Goal: Task Accomplishment & Management: Manage account settings

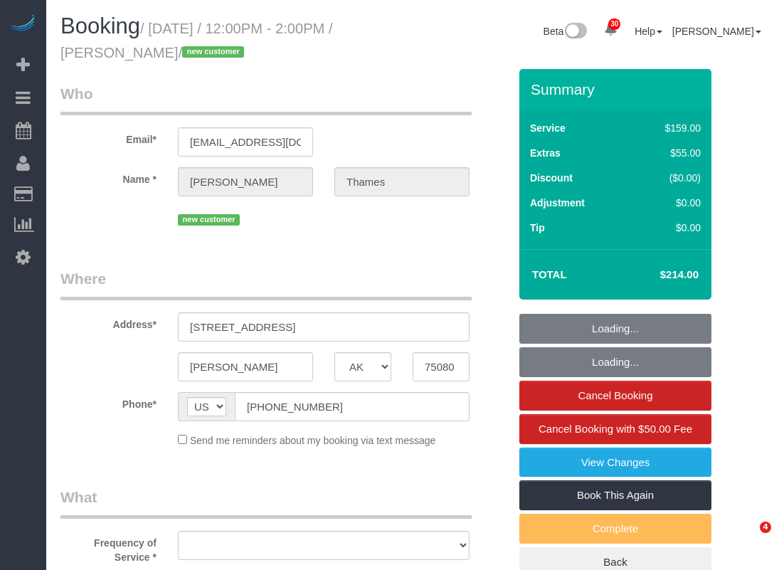
select select "[GEOGRAPHIC_DATA]"
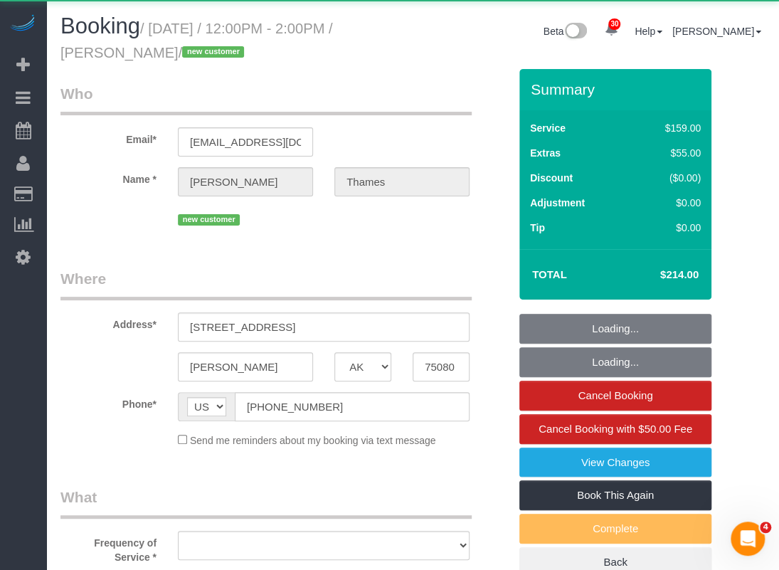
select select "object:2102"
select select "spot26"
select select "object:2177"
select select "3"
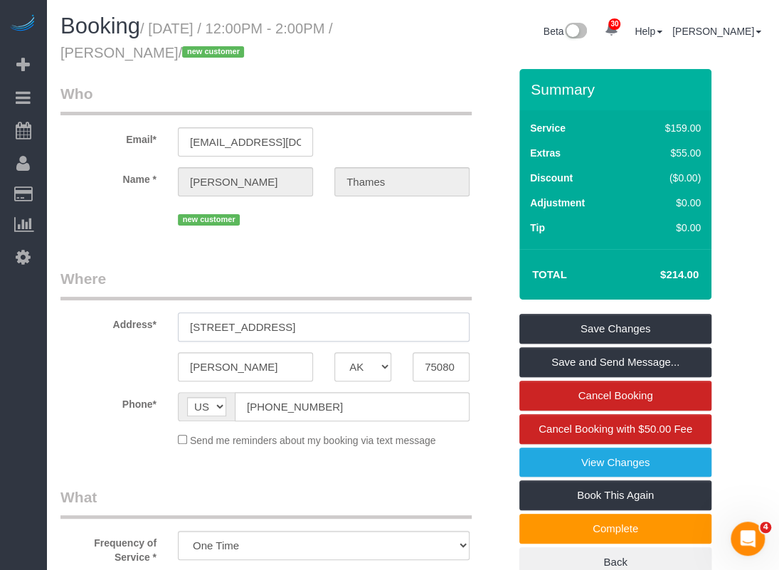
click at [309, 330] on input "333 Melrose St, 30D" at bounding box center [324, 326] width 292 height 29
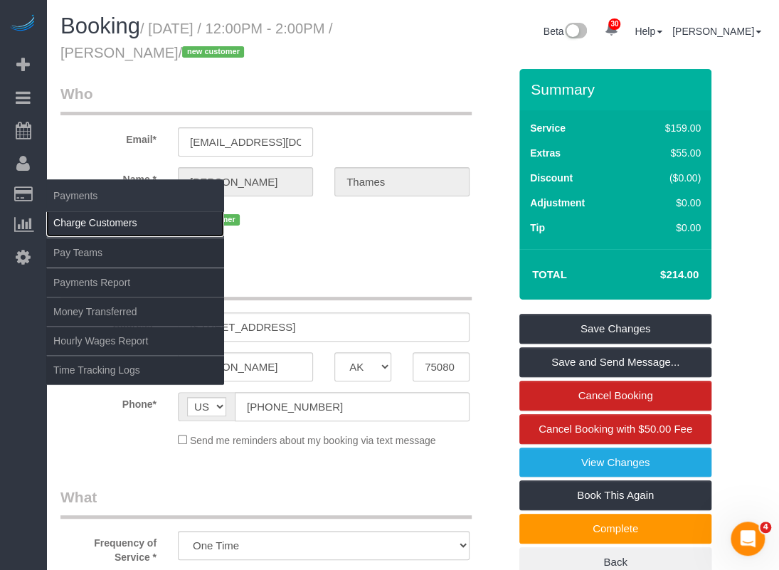
click at [66, 218] on link "Charge Customers" at bounding box center [135, 223] width 178 height 28
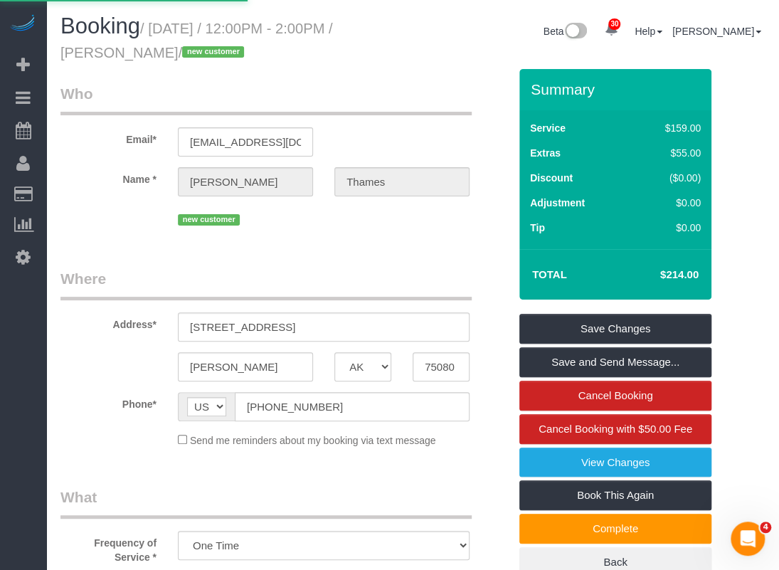
select select
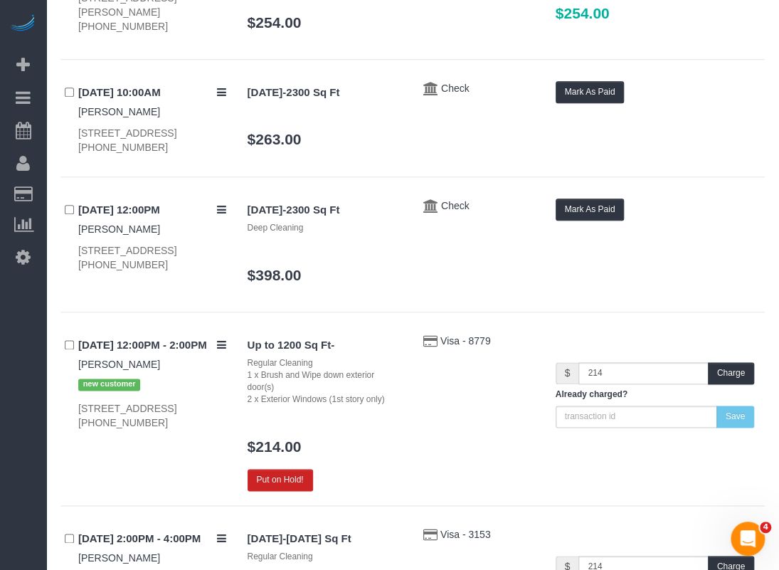
scroll to position [569, 0]
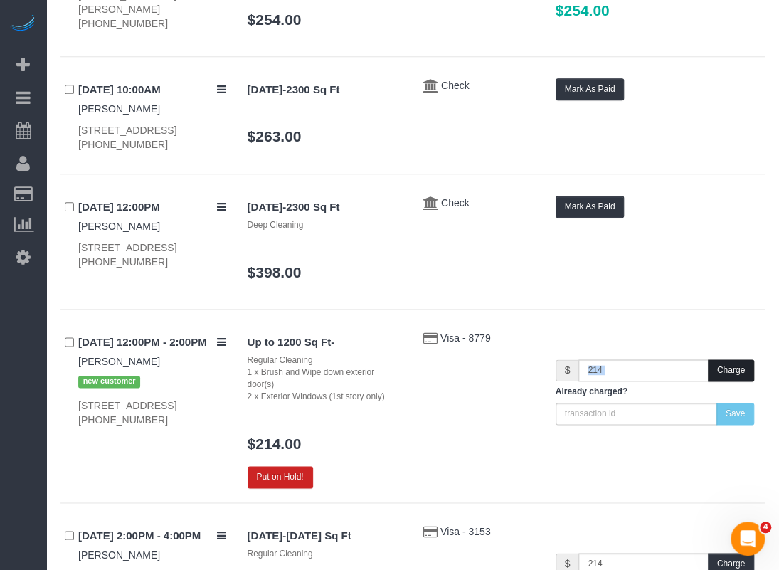
click at [754, 379] on div "$ 214 Charge Already charged? Save" at bounding box center [655, 378] width 220 height 94
click at [751, 379] on button "Charge" at bounding box center [731, 370] width 46 height 22
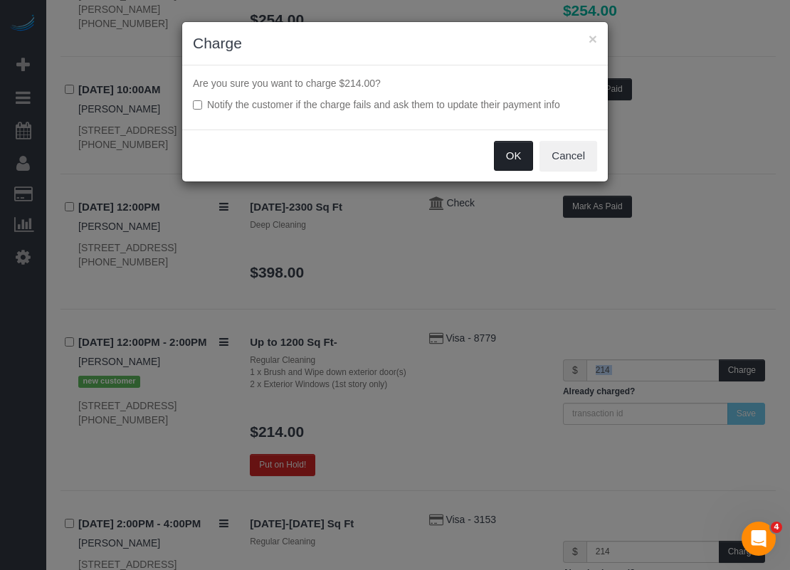
click at [507, 146] on button "OK" at bounding box center [514, 156] width 40 height 30
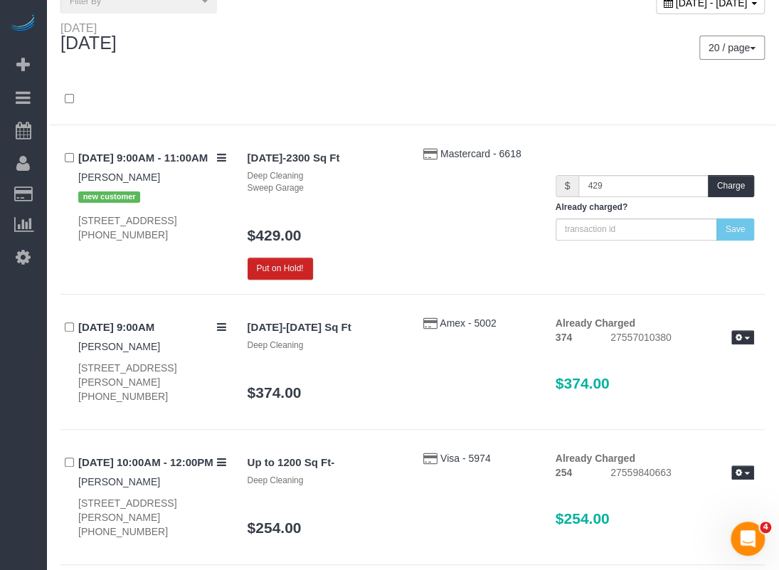
scroll to position [0, 0]
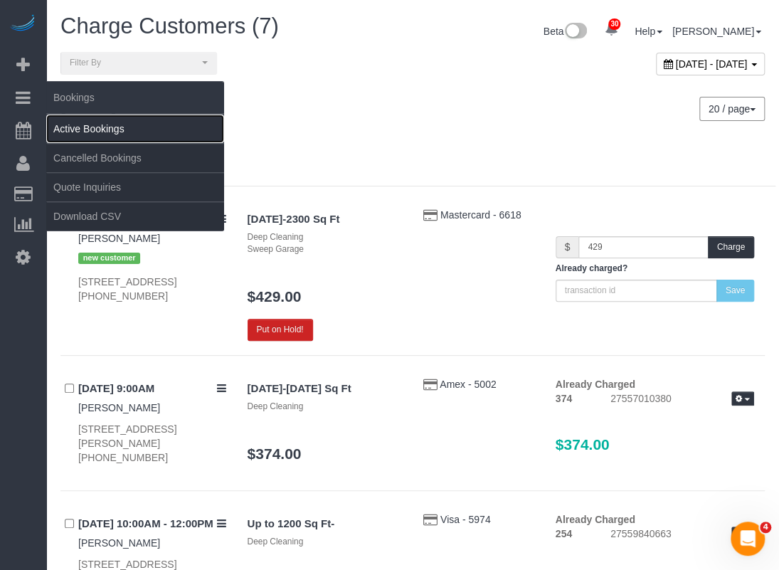
click at [85, 132] on link "Active Bookings" at bounding box center [135, 129] width 178 height 28
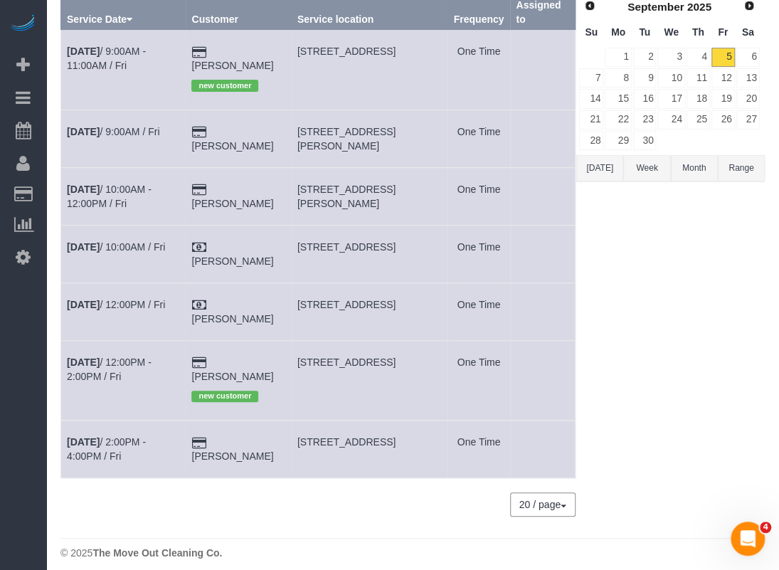
scroll to position [71, 0]
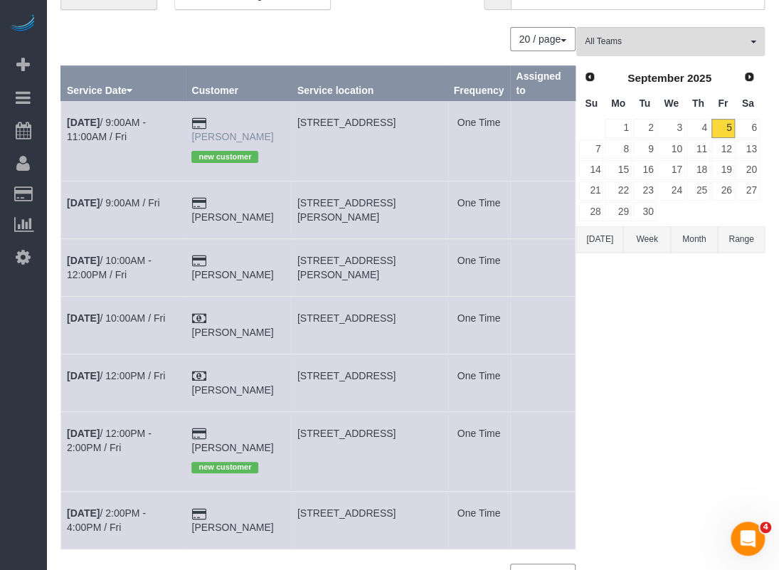
drag, startPoint x: 280, startPoint y: 135, endPoint x: 221, endPoint y: 125, distance: 60.7
click at [221, 125] on td "Vijay morampudi new customer" at bounding box center [238, 141] width 105 height 80
copy link "Vijay morampudi"
click at [90, 123] on b "Sep 5th" at bounding box center [83, 122] width 33 height 11
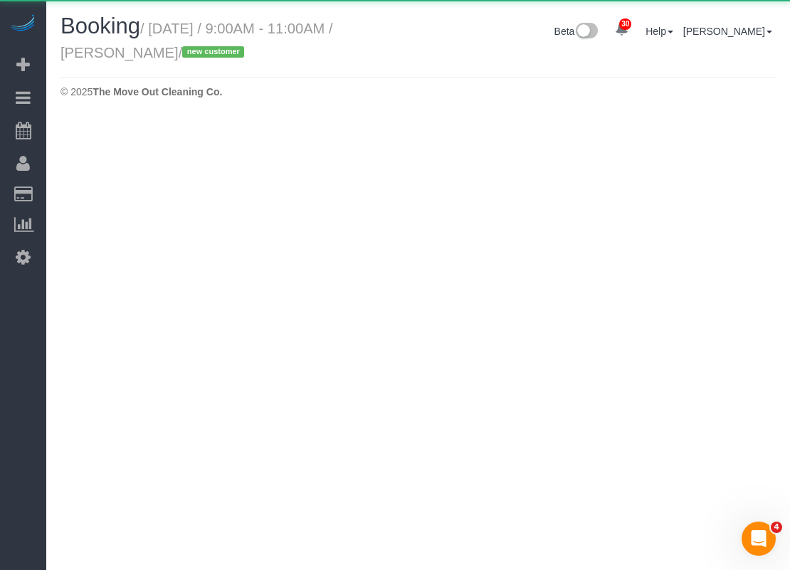
select select "[GEOGRAPHIC_DATA]"
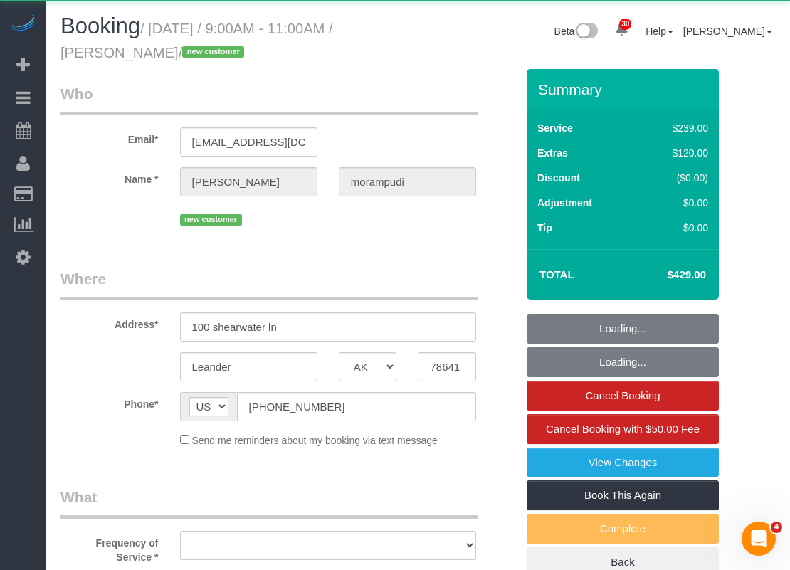
select select "object:3243"
select select "string:fspay-fa9b5277-2f3f-4234-87c9-93f5091d5157"
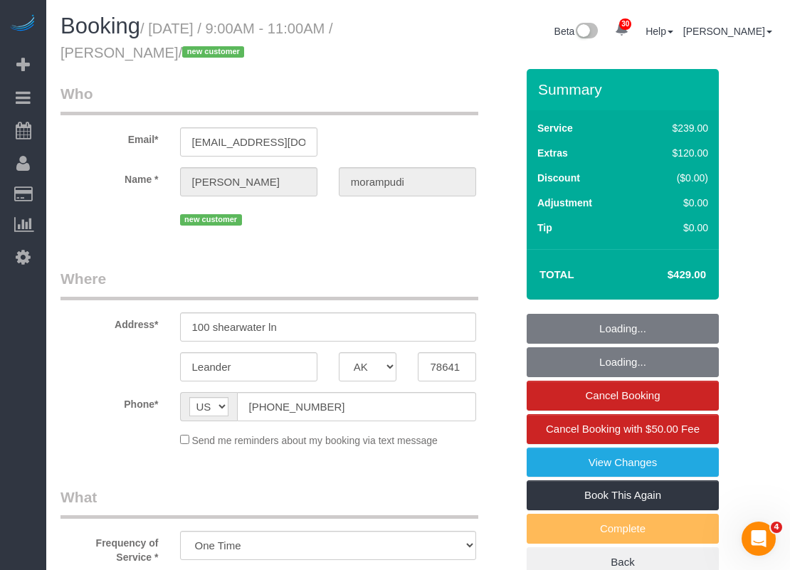
select select "object:3316"
select select "3"
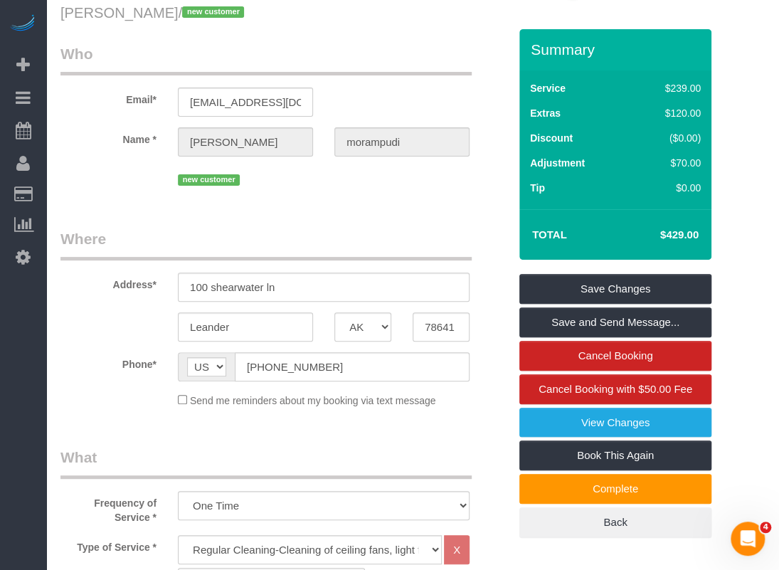
scroll to position [38, 0]
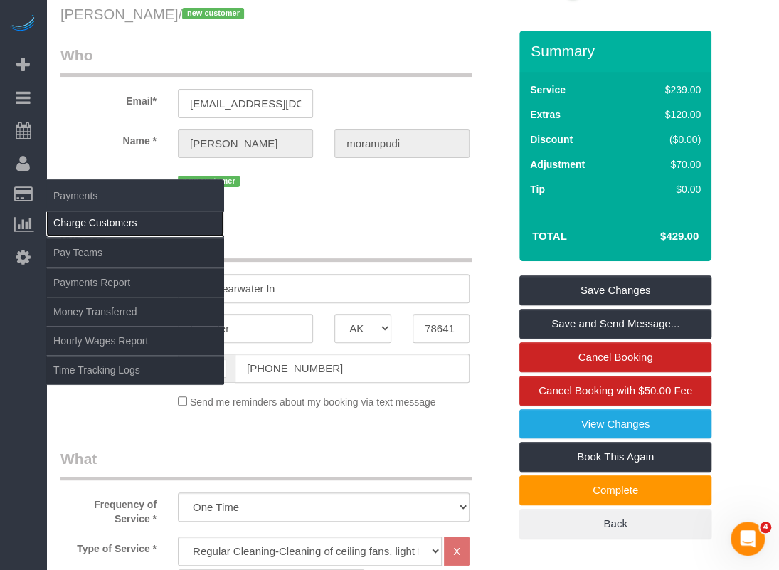
click at [64, 216] on link "Charge Customers" at bounding box center [135, 223] width 178 height 28
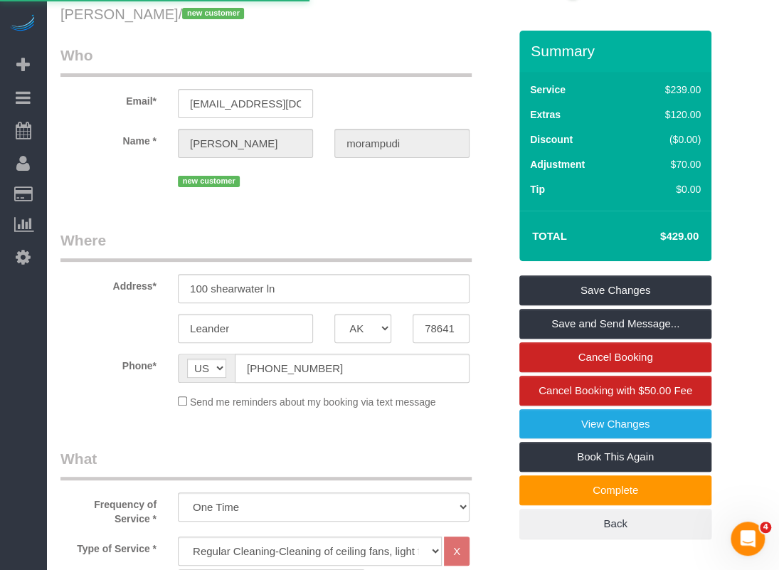
select select
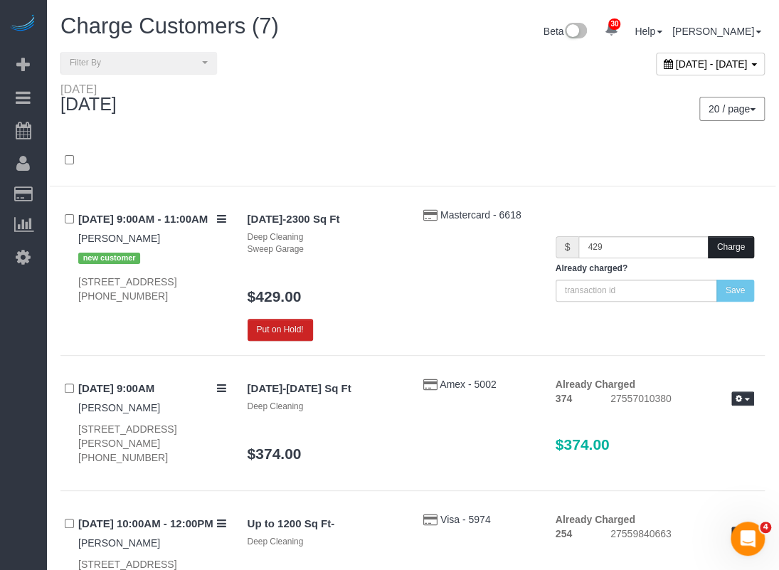
click at [729, 250] on button "Charge" at bounding box center [731, 247] width 46 height 22
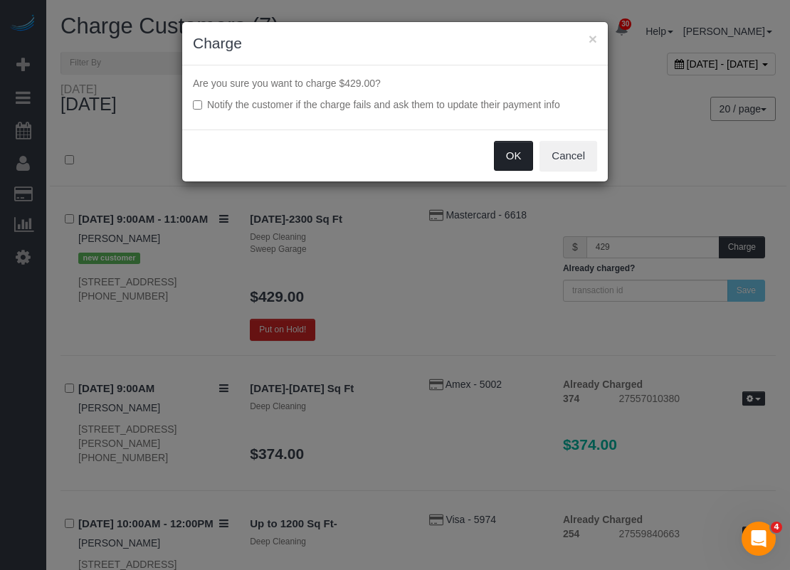
click at [504, 158] on button "OK" at bounding box center [514, 156] width 40 height 30
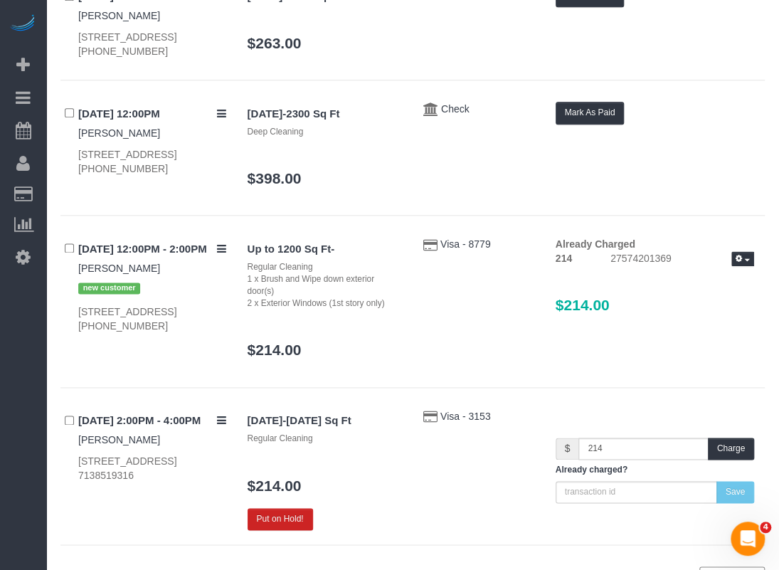
scroll to position [729, 0]
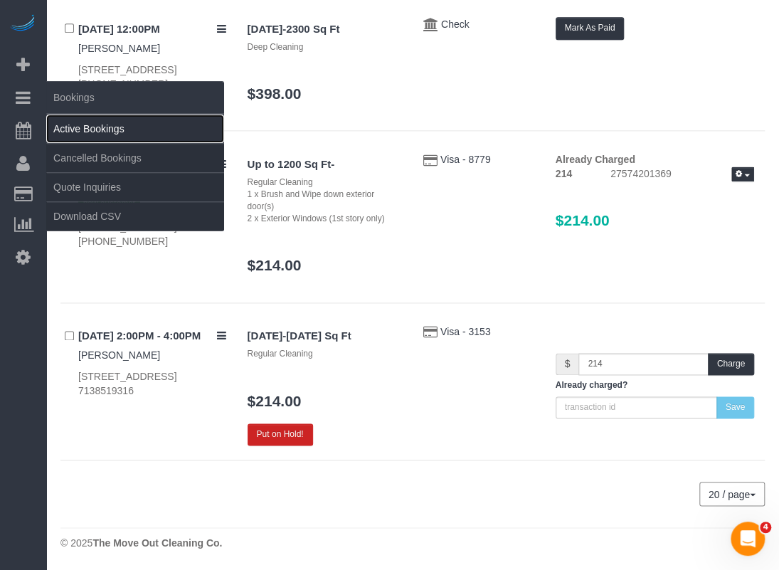
click at [83, 119] on link "Active Bookings" at bounding box center [135, 129] width 178 height 28
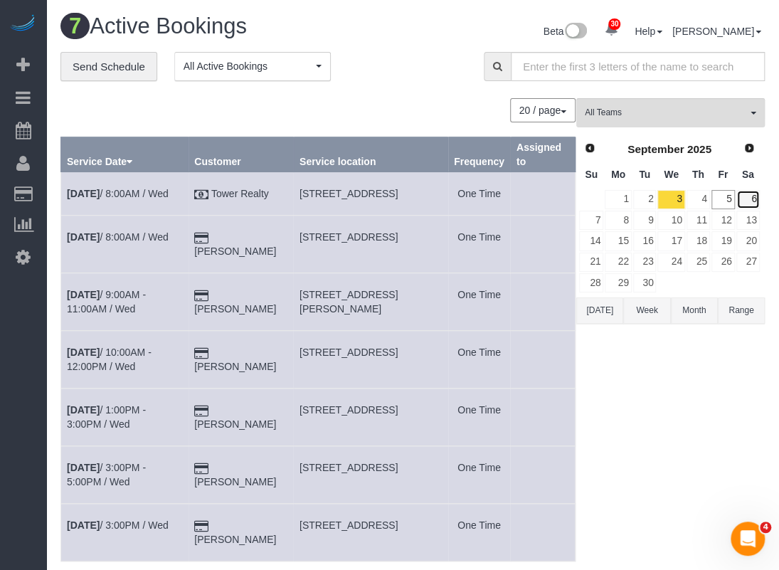
click at [750, 195] on link "6" at bounding box center [748, 199] width 23 height 19
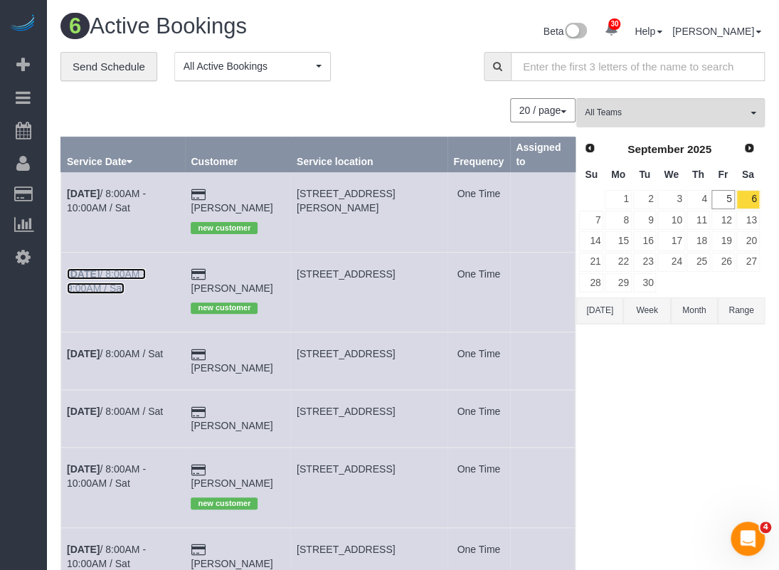
click at [146, 268] on link "Sep 6th / 8:00AM - 9:00AM / Sat" at bounding box center [106, 281] width 79 height 26
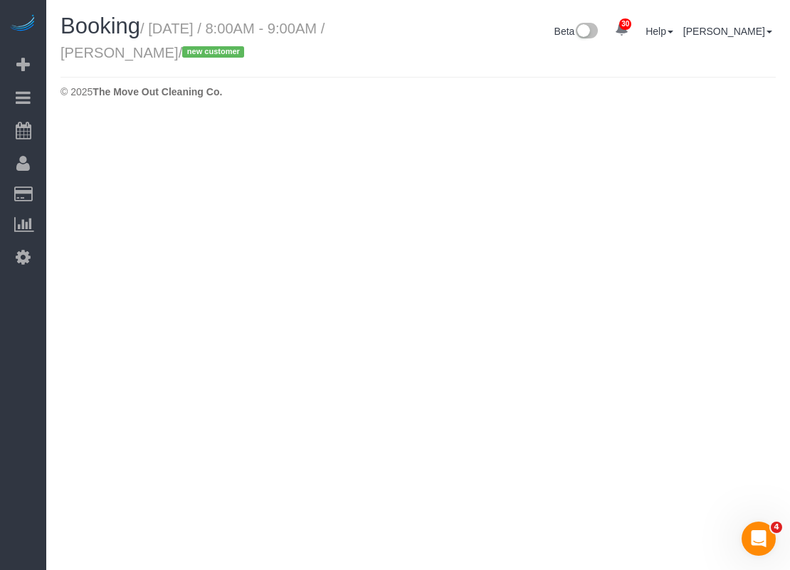
select select "[GEOGRAPHIC_DATA]"
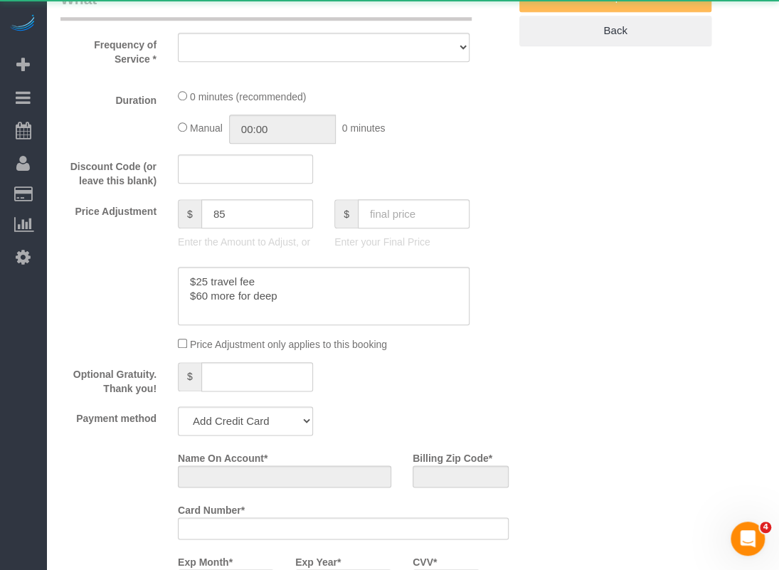
select select "string:fspay-1584b672-7799-4da0-ab4b-99fc13385431"
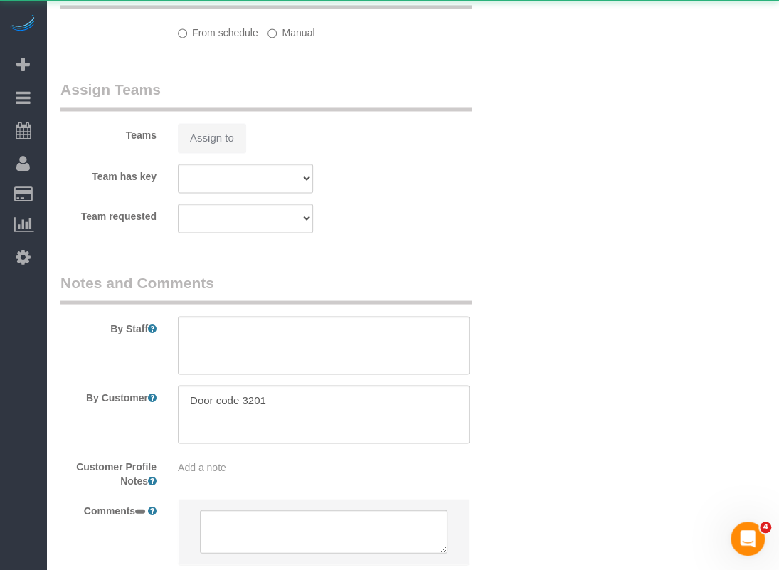
select select "object:4417"
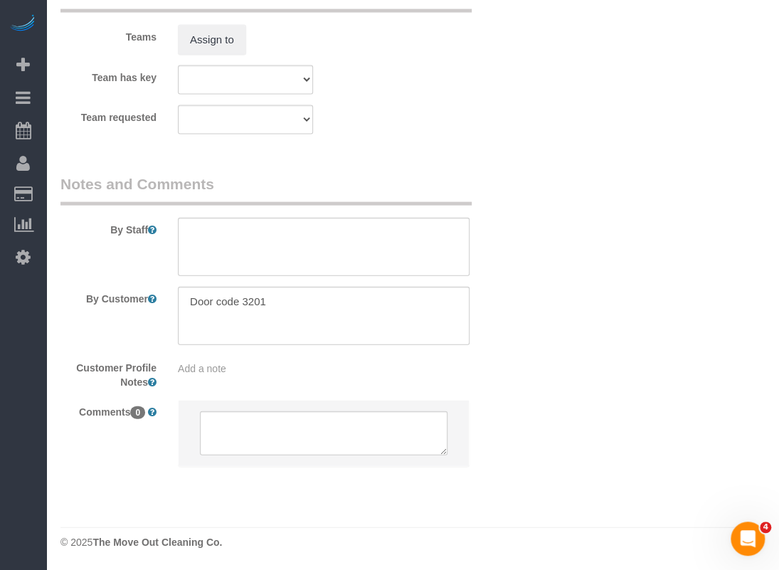
select select "3"
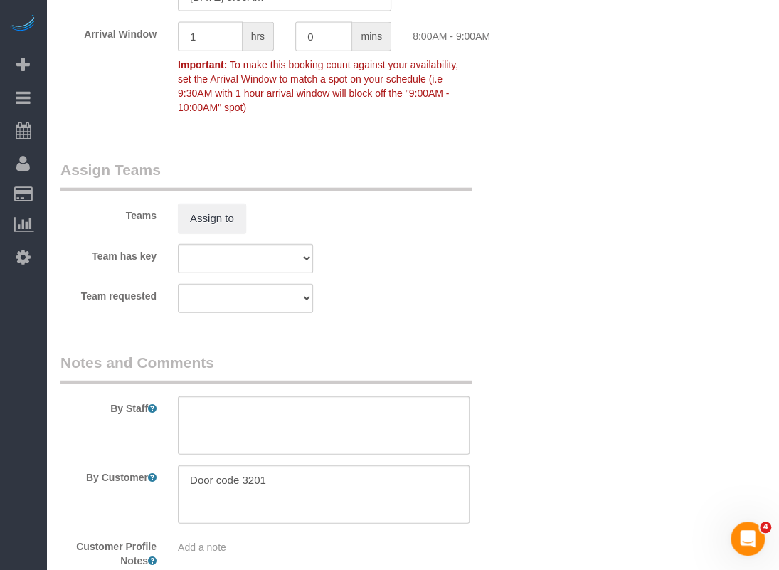
scroll to position [1503, 0]
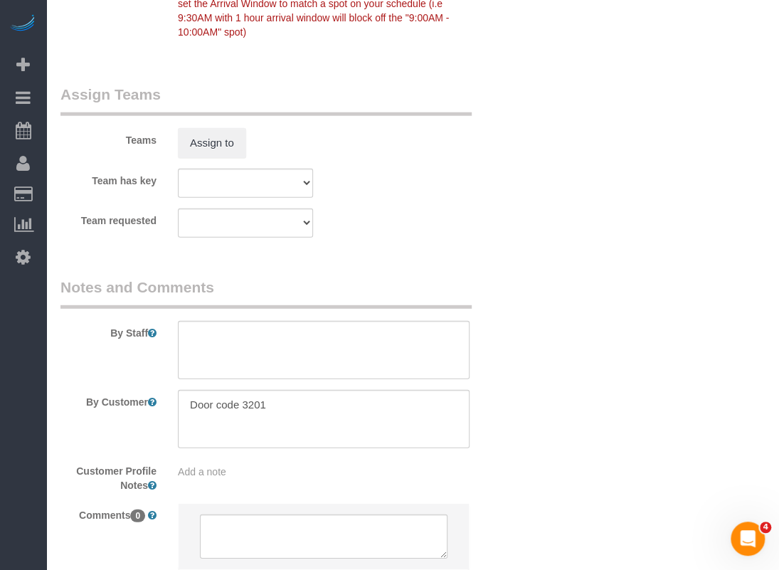
select select "object:4504"
click at [392, 355] on textarea at bounding box center [324, 350] width 292 height 58
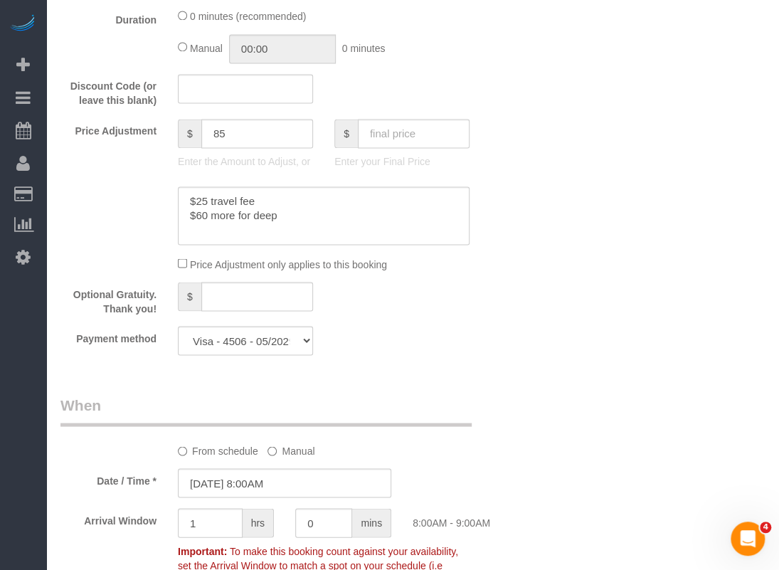
scroll to position [1218, 0]
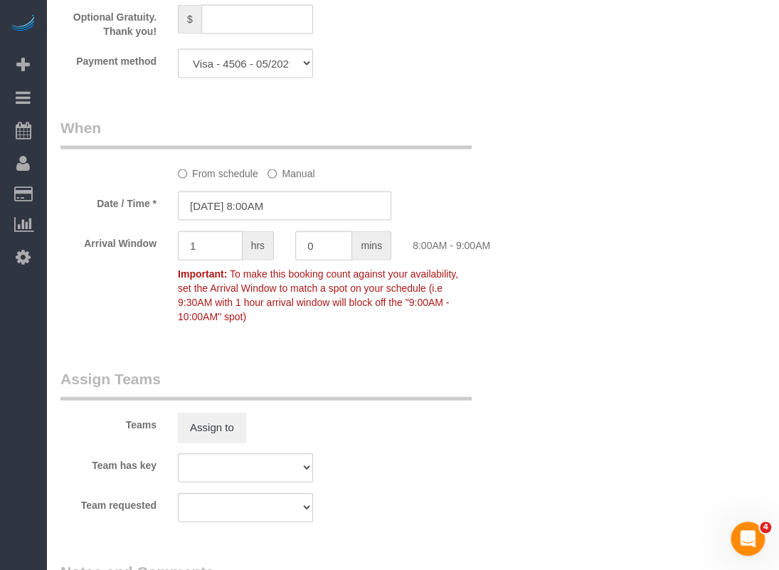
type textarea "PENDING TILL CLIENT FIX POTENTIAL WATER LEAK"
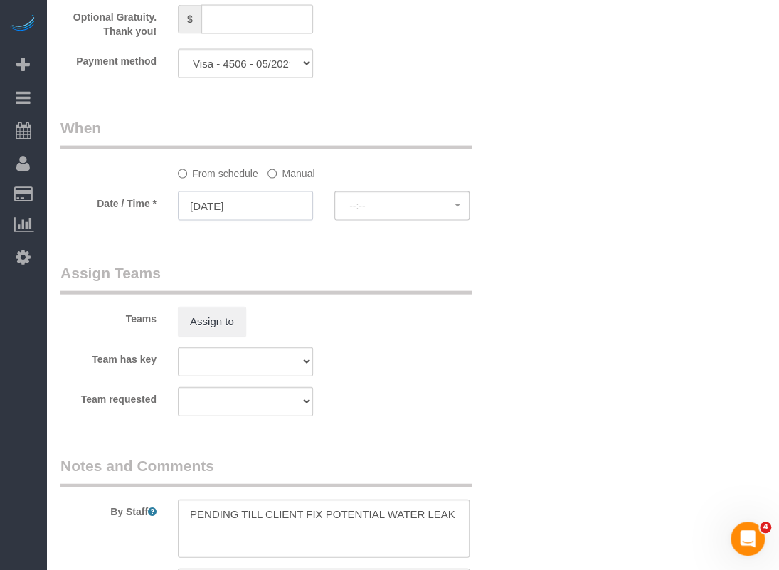
click at [218, 196] on input "09/06/2025" at bounding box center [245, 205] width 135 height 29
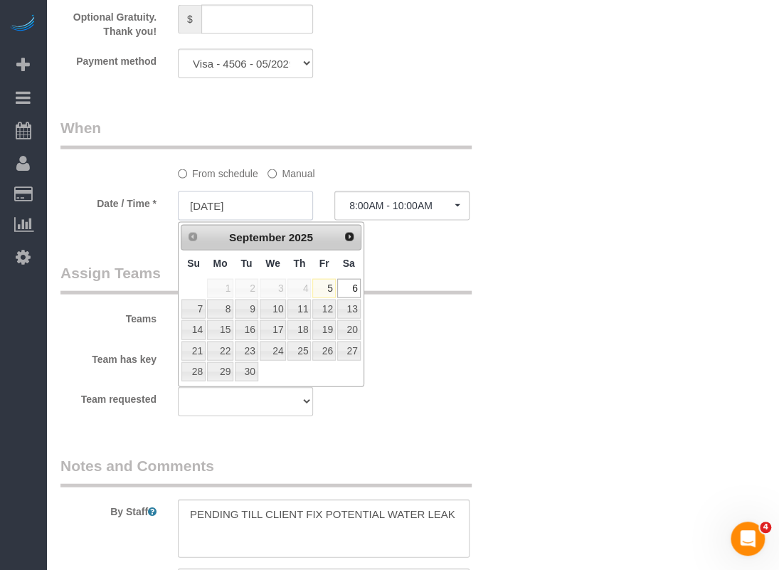
select select "spot93"
click at [249, 307] on link "9" at bounding box center [246, 309] width 23 height 19
type input "09/09/2025"
select select "spot108"
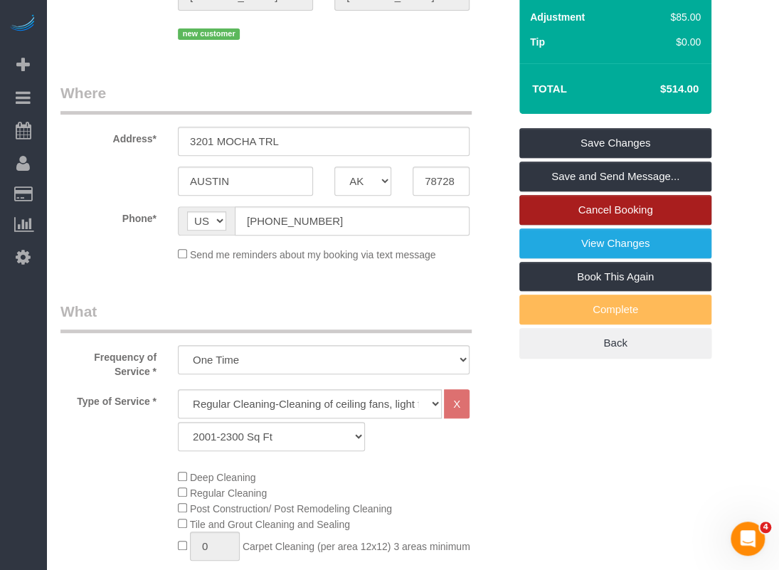
scroll to position [80, 0]
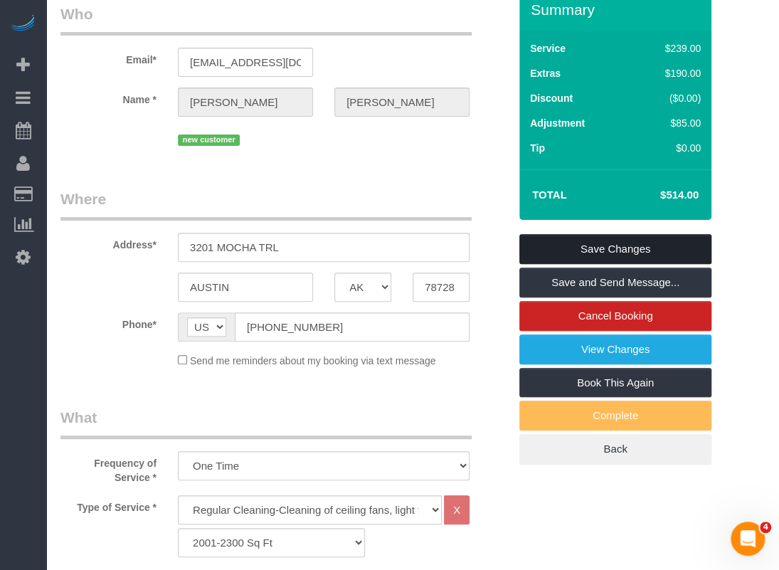
click at [561, 253] on link "Save Changes" at bounding box center [615, 249] width 192 height 30
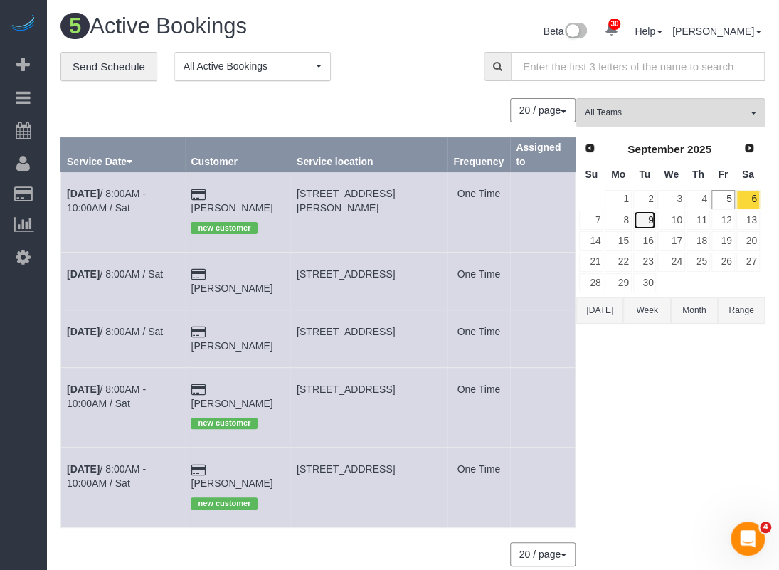
click at [649, 221] on link "9" at bounding box center [644, 220] width 23 height 19
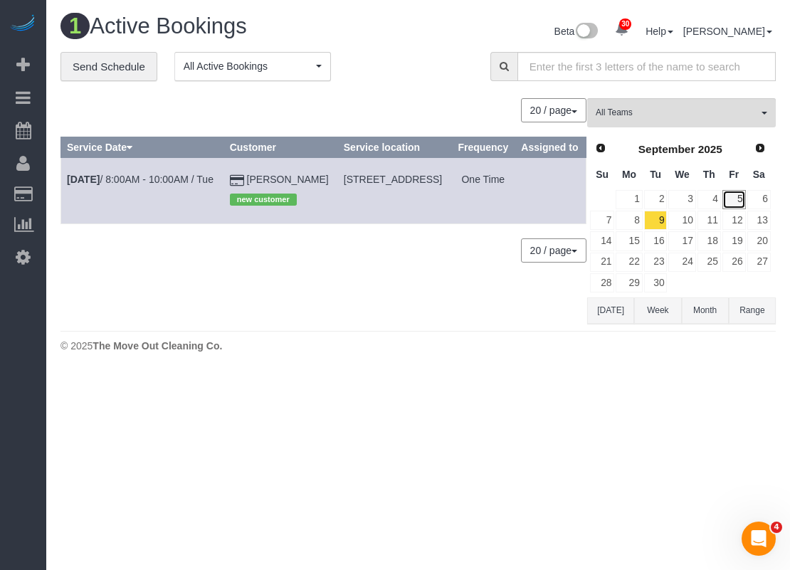
click at [733, 195] on link "5" at bounding box center [733, 199] width 23 height 19
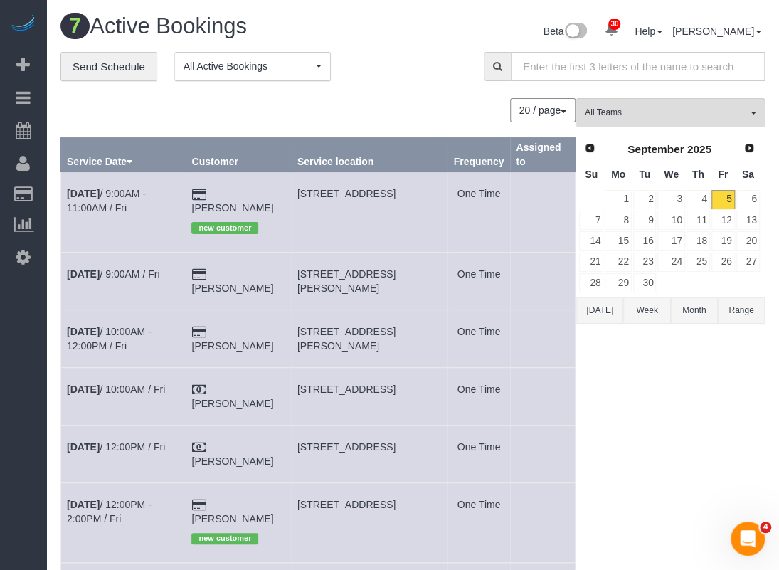
click at [127, 186] on td "Sep 5th / 9:00AM - 11:00AM / Fri" at bounding box center [123, 212] width 125 height 80
click at [127, 188] on link "Sep 5th / 9:00AM - 11:00AM / Fri" at bounding box center [106, 201] width 79 height 26
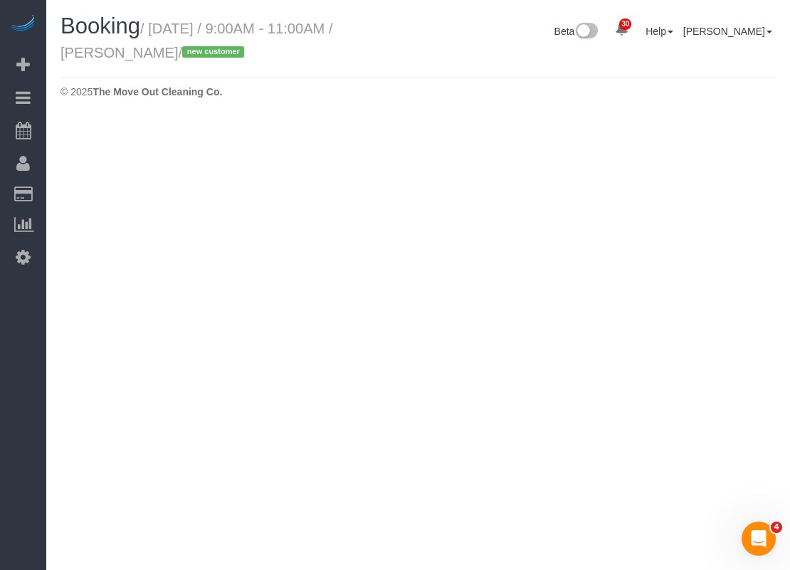
select select "[GEOGRAPHIC_DATA]"
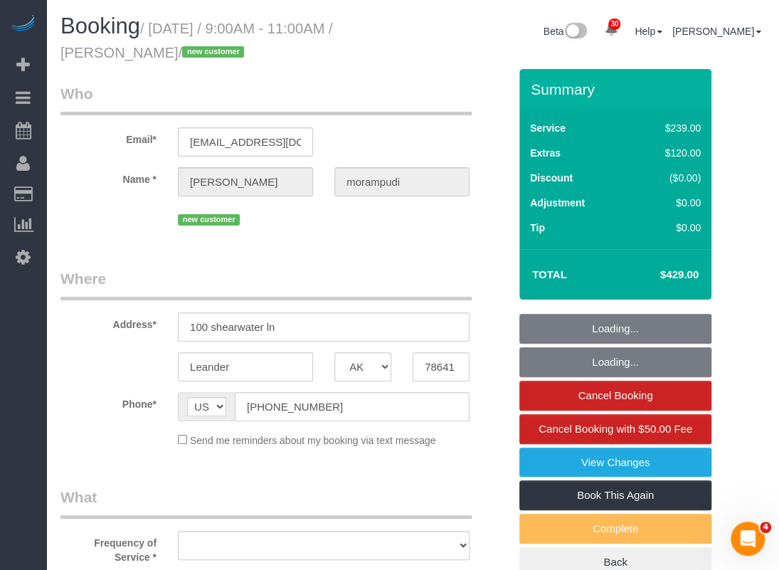
select select "string:fspay-fa9b5277-2f3f-4234-87c9-93f5091d5157"
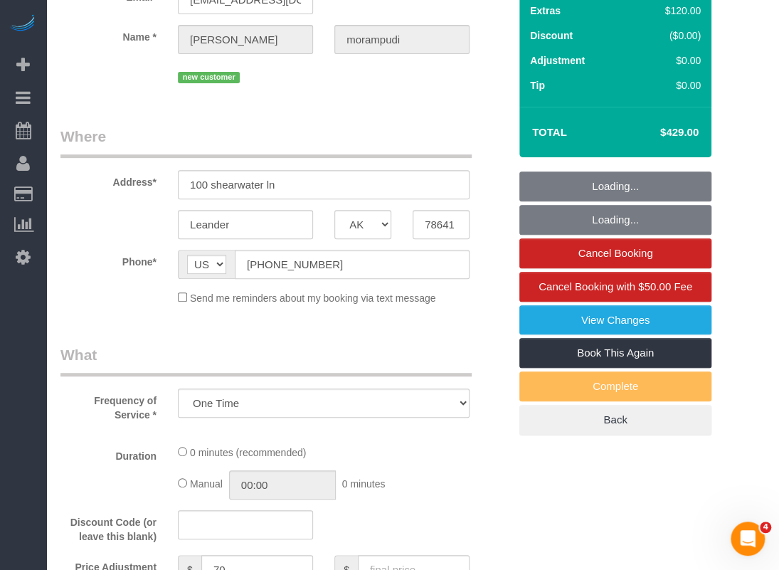
select select "object:5173"
select select "3"
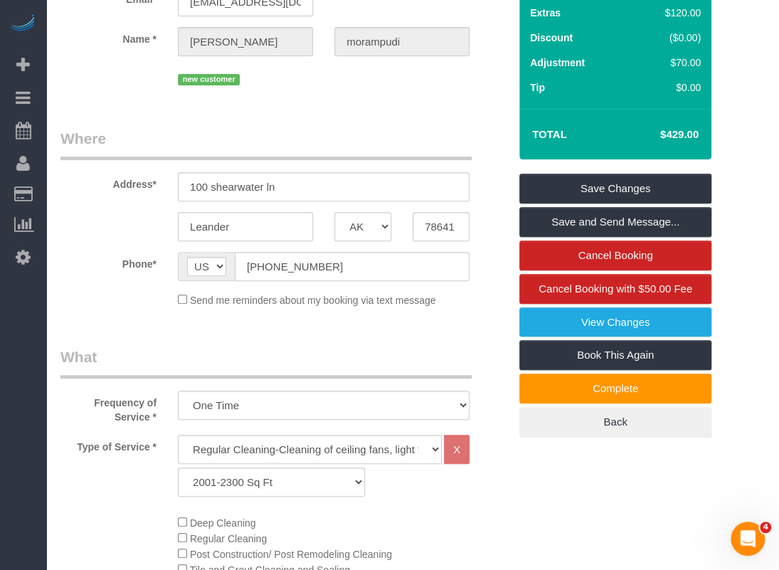
scroll to position [142, 0]
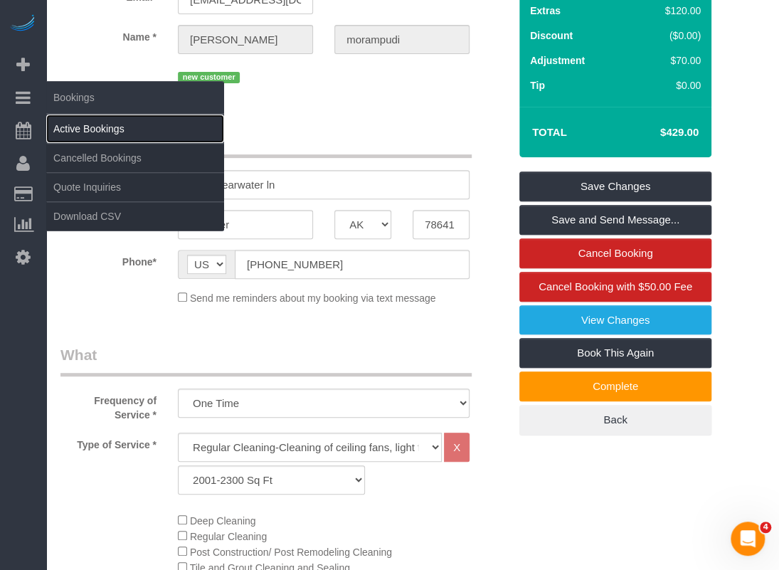
click at [57, 123] on link "Active Bookings" at bounding box center [135, 129] width 178 height 28
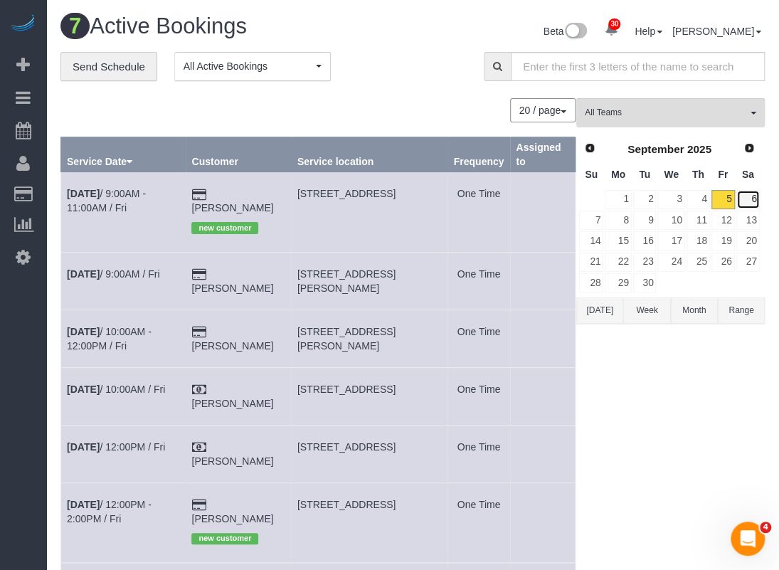
click at [749, 193] on link "6" at bounding box center [748, 199] width 23 height 19
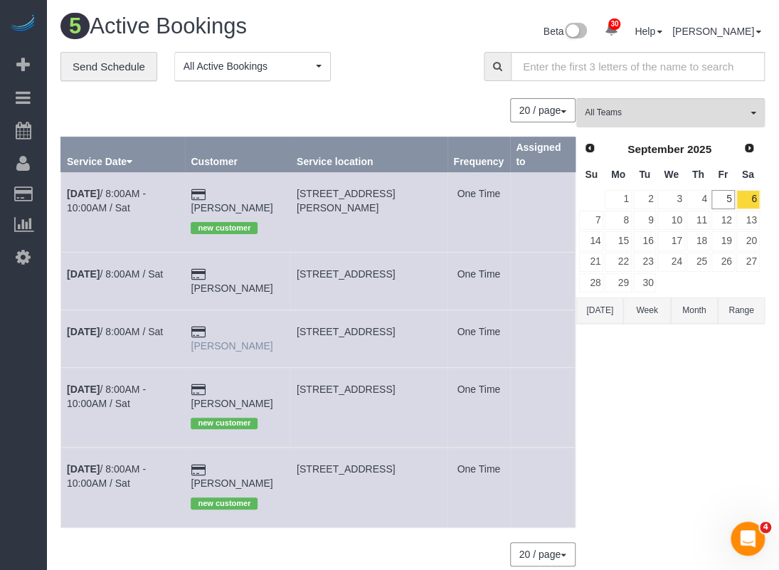
drag, startPoint x: 265, startPoint y: 332, endPoint x: 220, endPoint y: 320, distance: 47.3
click at [220, 320] on td "Larry Animashaun" at bounding box center [238, 339] width 106 height 58
drag, startPoint x: 218, startPoint y: 316, endPoint x: 224, endPoint y: 329, distance: 14.3
copy link "Larry Animashaun"
click at [163, 326] on link "Sep 6th / 8:00AM / Sat" at bounding box center [115, 331] width 96 height 11
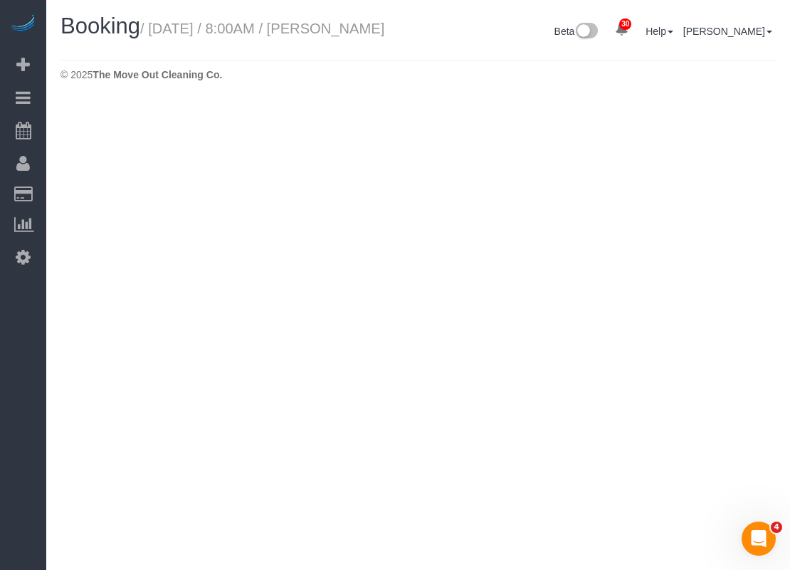
select select "[GEOGRAPHIC_DATA]"
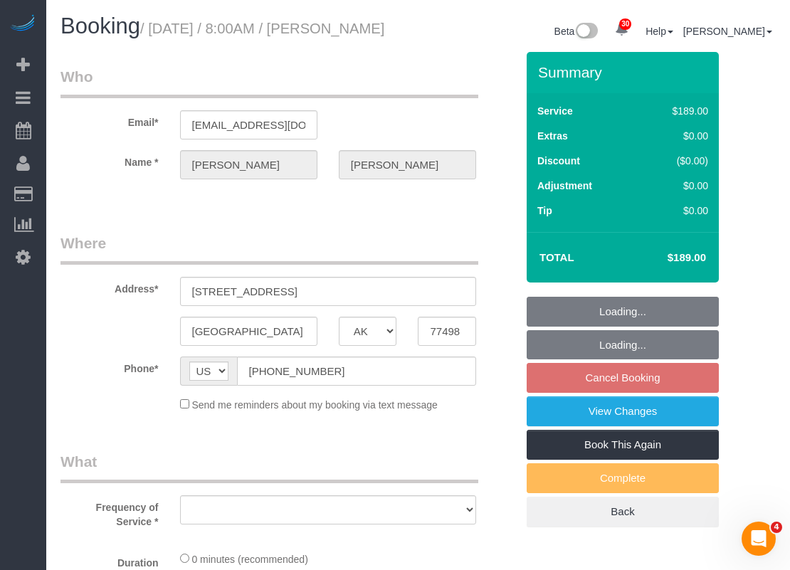
select select "object:6049"
select select "string:fspay-513aab91-ade2-4e36-ad03-97c1767b1fd3"
select select "3"
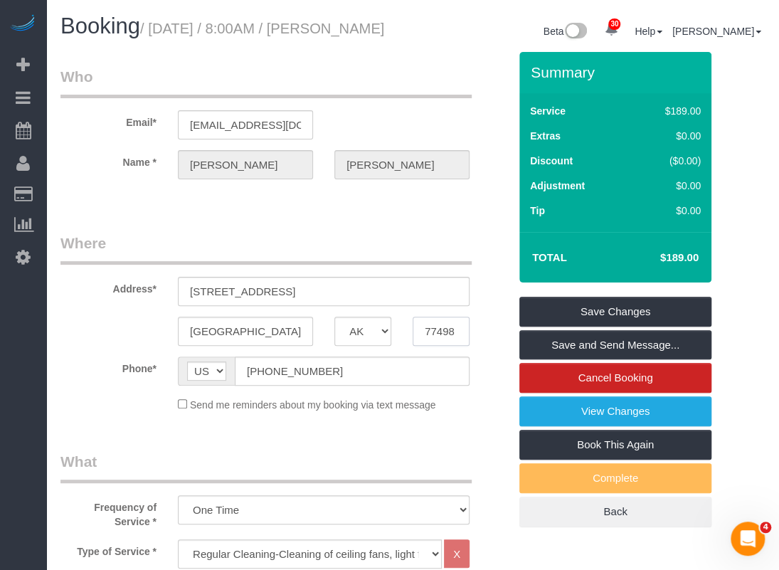
drag, startPoint x: 463, startPoint y: 344, endPoint x: 438, endPoint y: 352, distance: 25.7
click at [438, 346] on input "77498" at bounding box center [441, 331] width 57 height 29
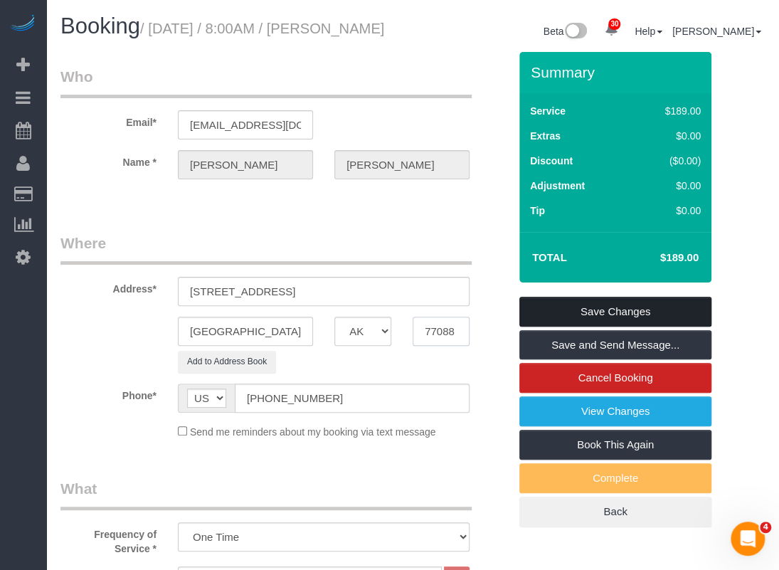
type input "77088"
click at [565, 326] on link "Save Changes" at bounding box center [615, 312] width 192 height 30
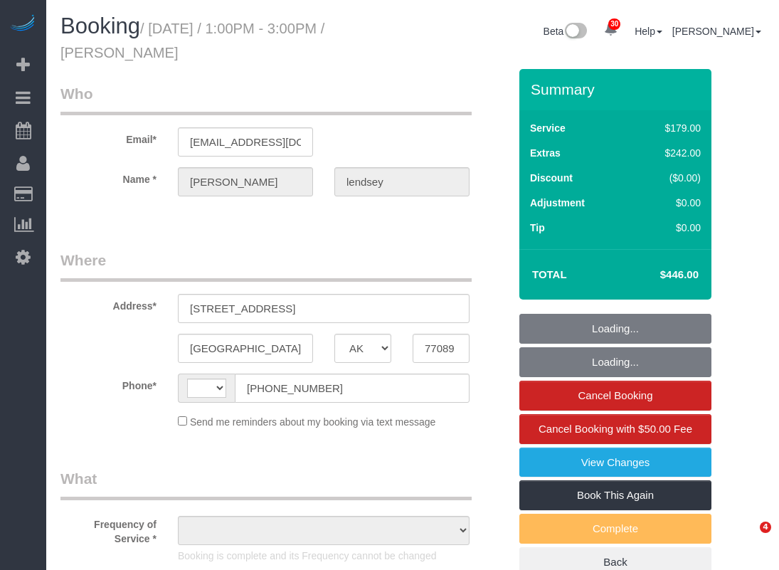
select select "[GEOGRAPHIC_DATA]"
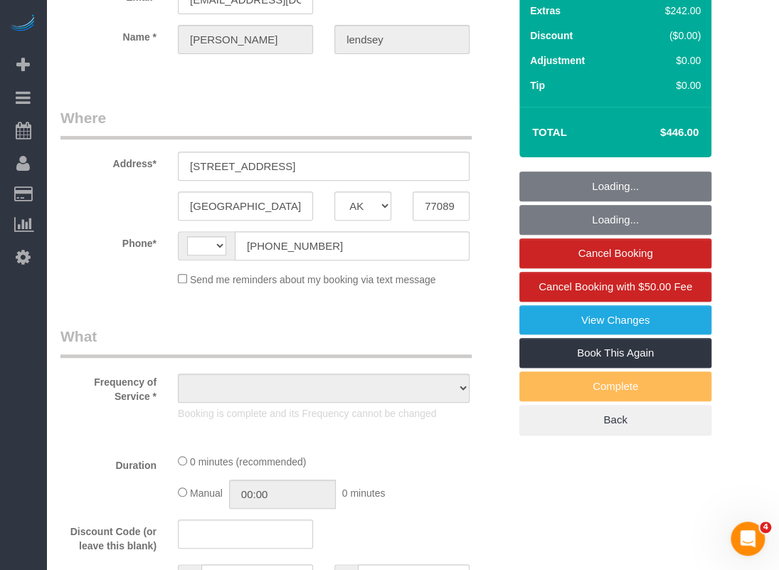
select select "string:[GEOGRAPHIC_DATA]"
select select "object:877"
select select "string:fspay-6127a8f5-3143-4e5e-89cc-81f7b4360565"
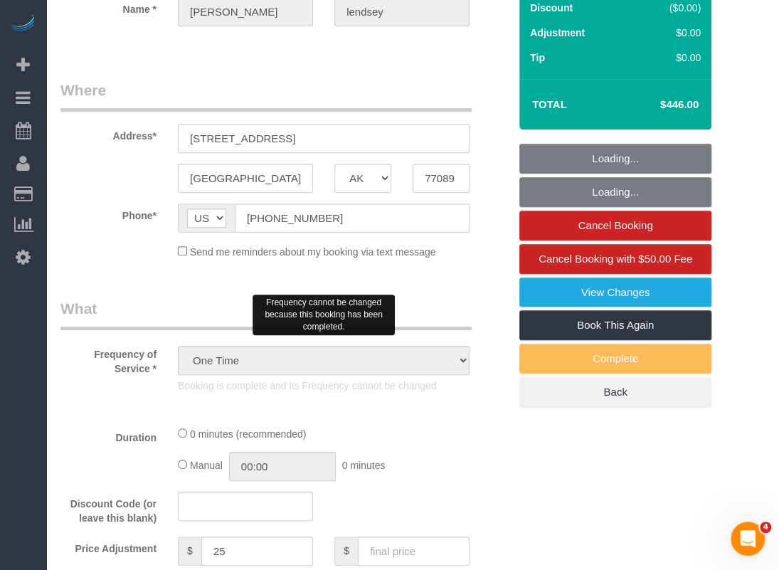
select select "object:1216"
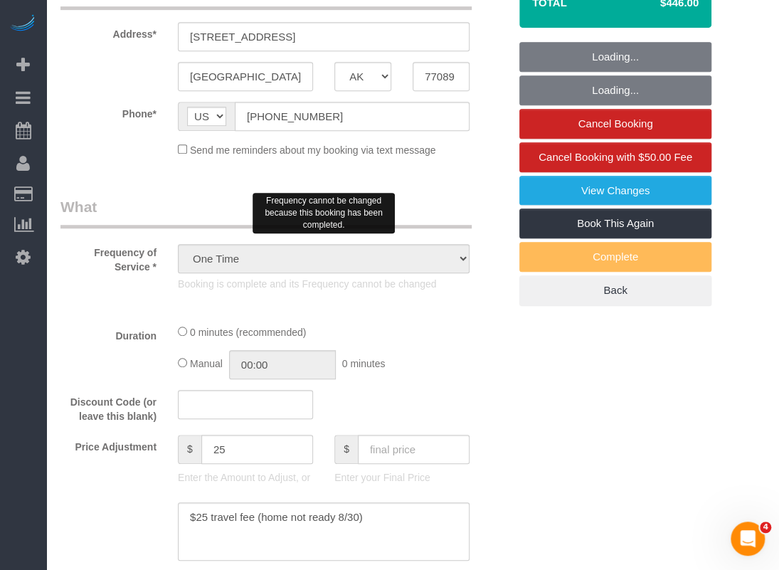
select select "3"
